Goal: Task Accomplishment & Management: Manage account settings

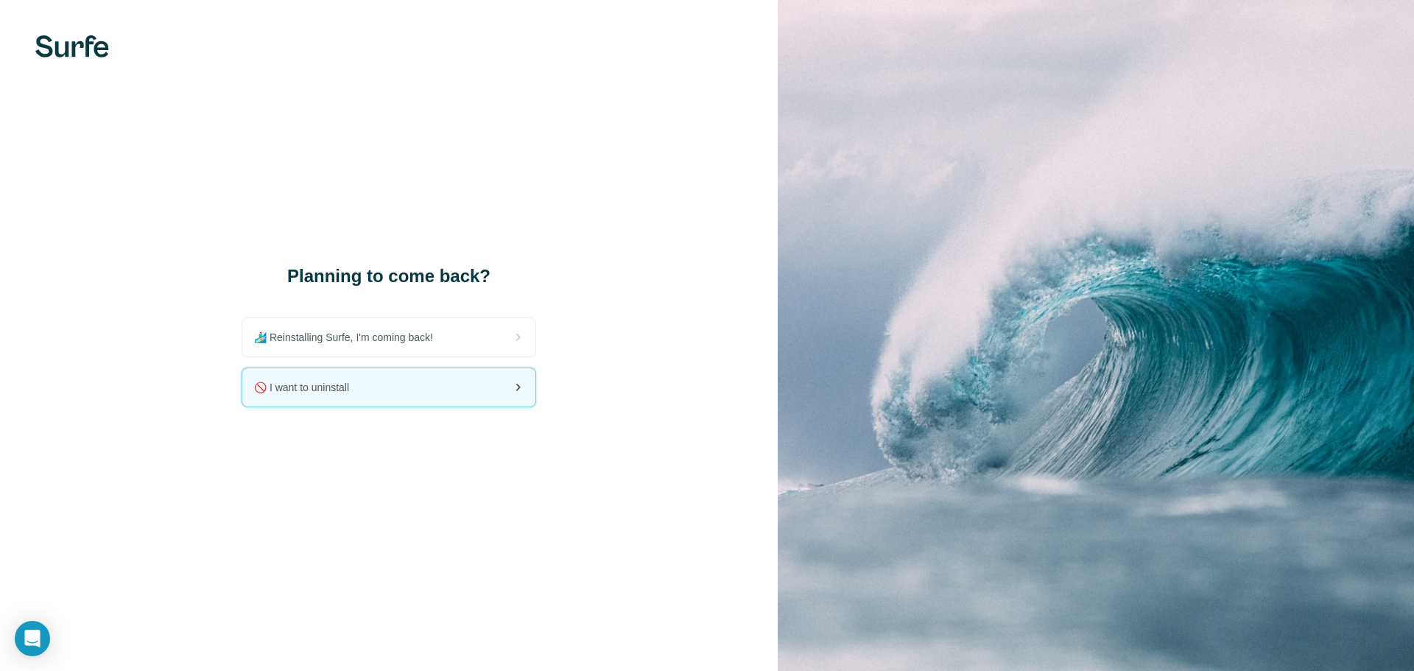
click at [408, 397] on div "🚫 I want to uninstall" at bounding box center [388, 387] width 293 height 38
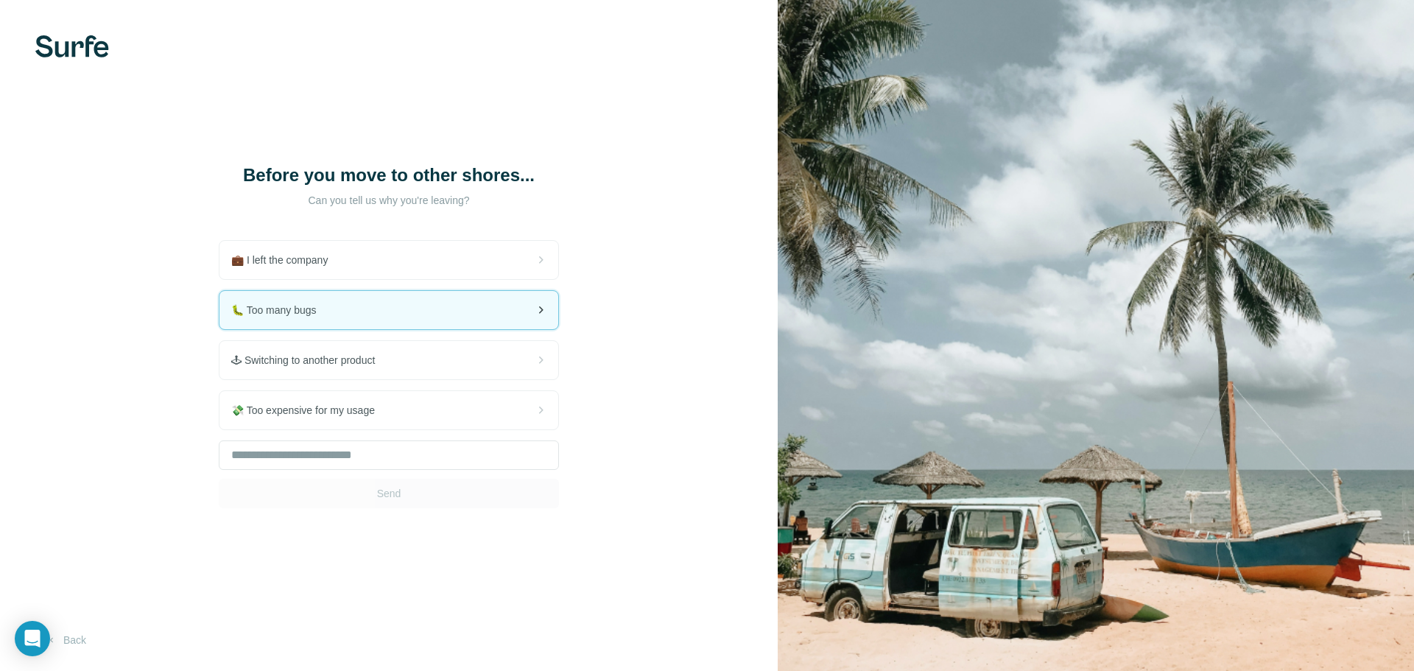
click at [307, 303] on span "🐛 Too many bugs" at bounding box center [279, 310] width 97 height 15
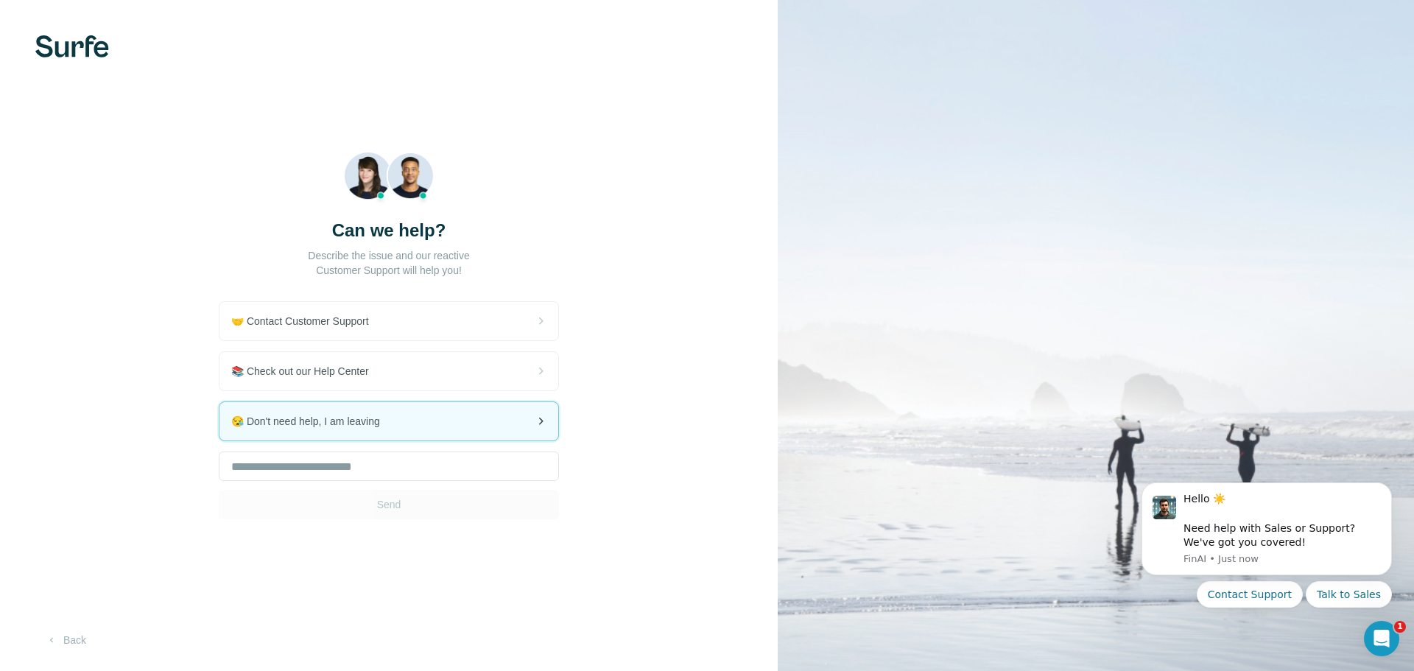
click at [304, 424] on span "😪 Don't need help, I am leaving" at bounding box center [311, 421] width 161 height 15
